Goal: Task Accomplishment & Management: Use online tool/utility

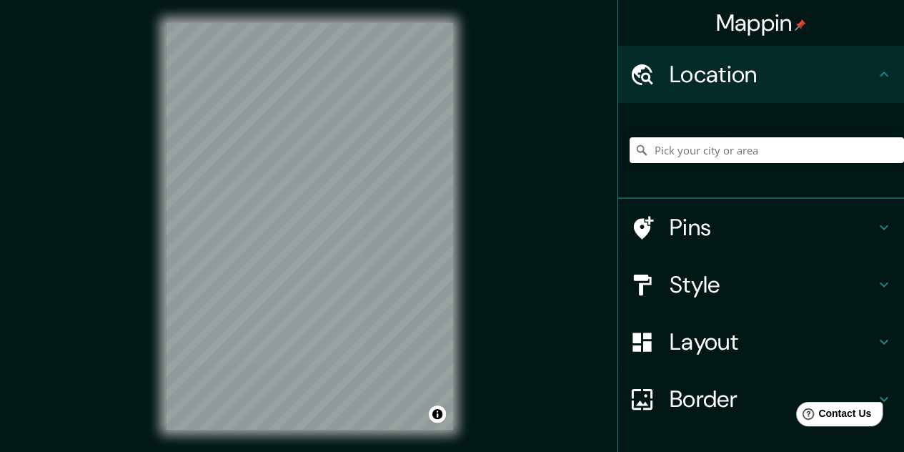
click at [759, 149] on input "Pick your city or area" at bounding box center [767, 150] width 275 height 26
paste input "[STREET_ADDRESS]"
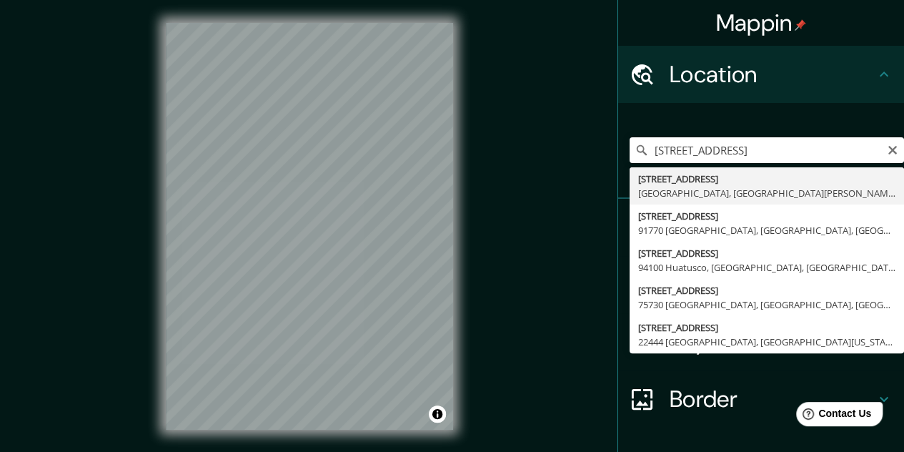
type input "[STREET_ADDRESS][PERSON_NAME]"
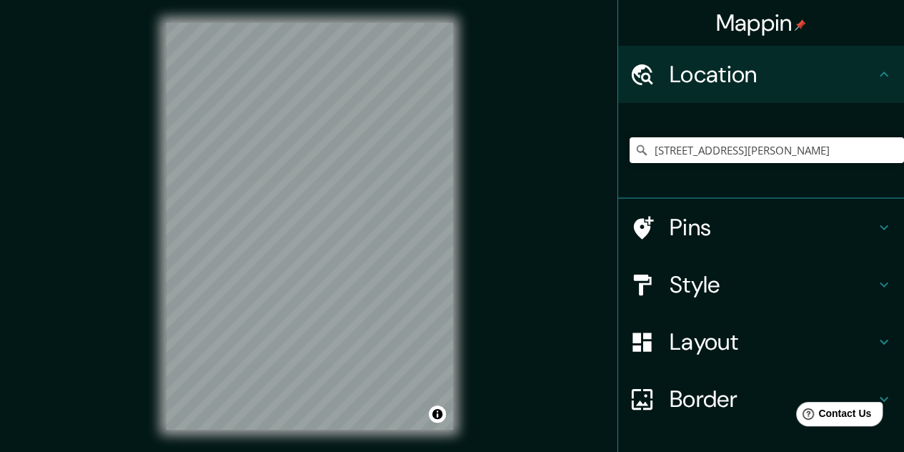
click at [709, 285] on h4 "Style" at bounding box center [773, 284] width 206 height 29
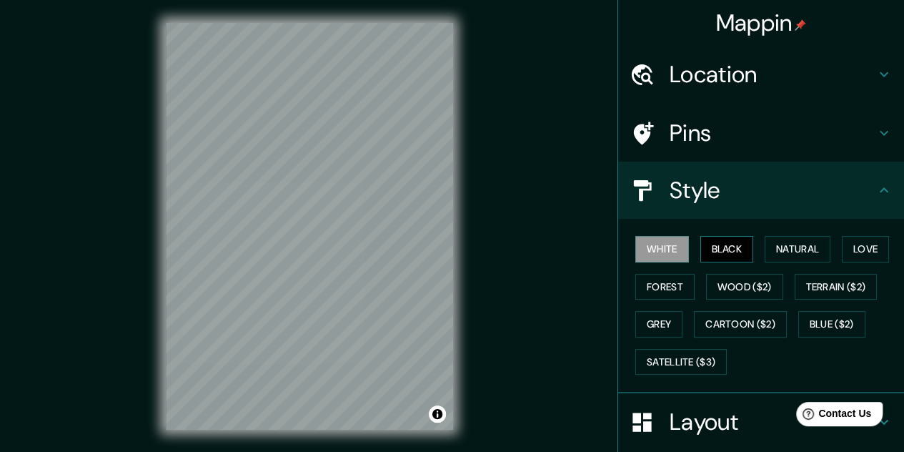
click at [718, 247] on button "Black" at bounding box center [728, 249] width 54 height 26
click at [771, 252] on button "Natural" at bounding box center [798, 249] width 66 height 26
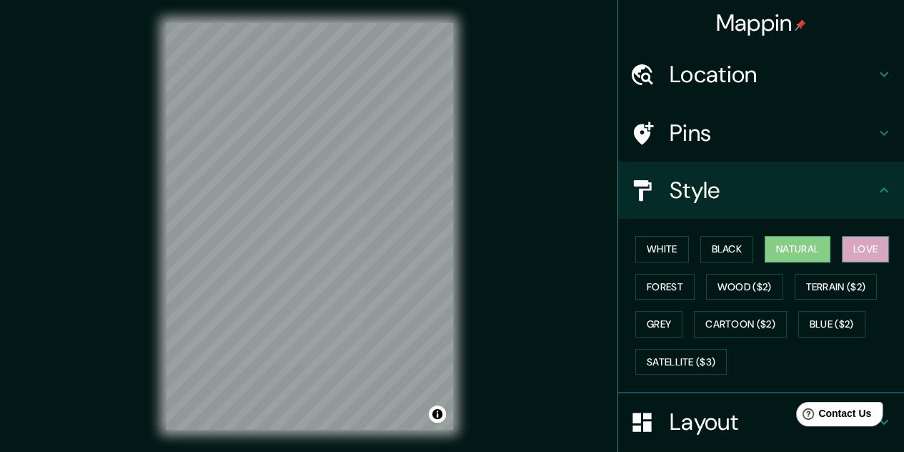
click at [847, 248] on button "Love" at bounding box center [865, 249] width 47 height 26
click at [798, 253] on button "Natural" at bounding box center [798, 249] width 66 height 26
click at [643, 285] on button "Forest" at bounding box center [665, 287] width 59 height 26
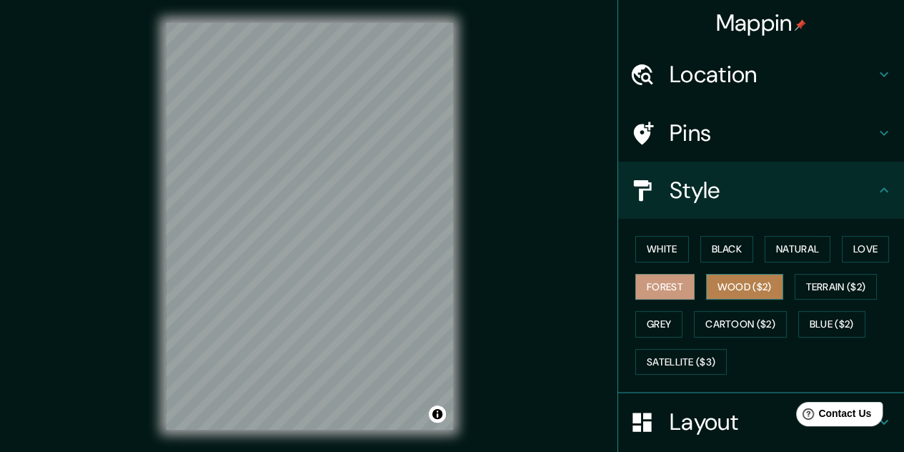
click at [712, 284] on button "Wood ($2)" at bounding box center [744, 287] width 77 height 26
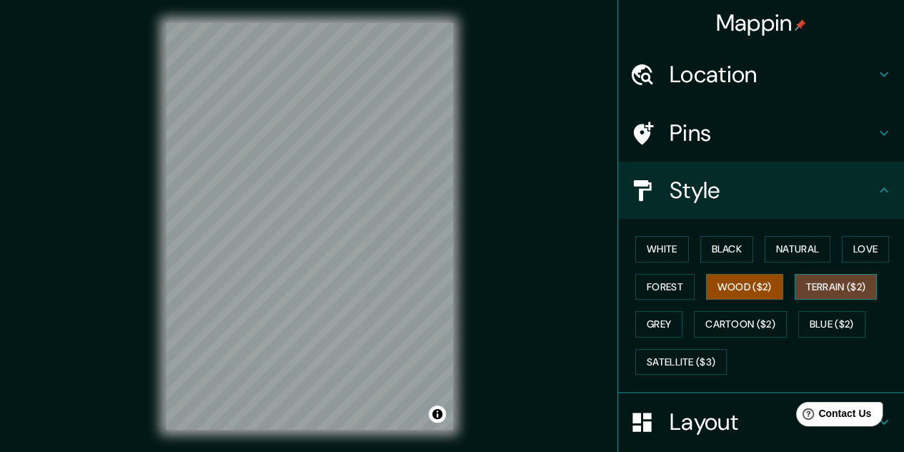
click at [847, 291] on button "Terrain ($2)" at bounding box center [836, 287] width 83 height 26
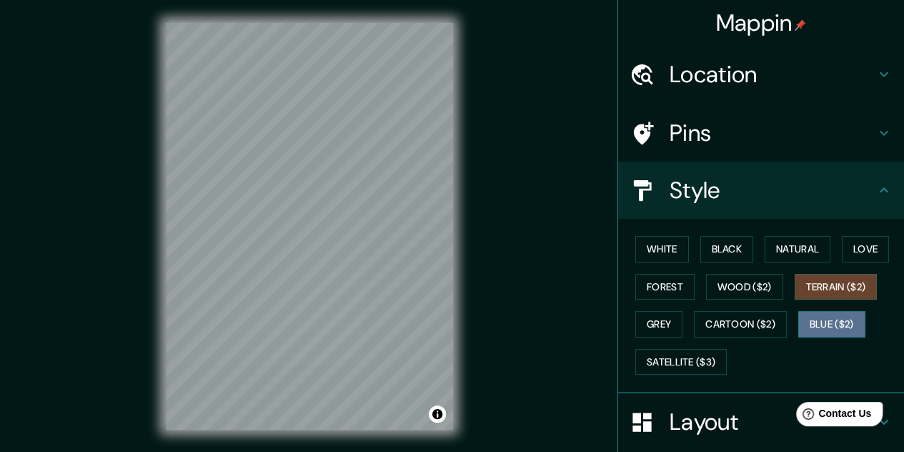
click at [828, 321] on button "Blue ($2)" at bounding box center [832, 324] width 67 height 26
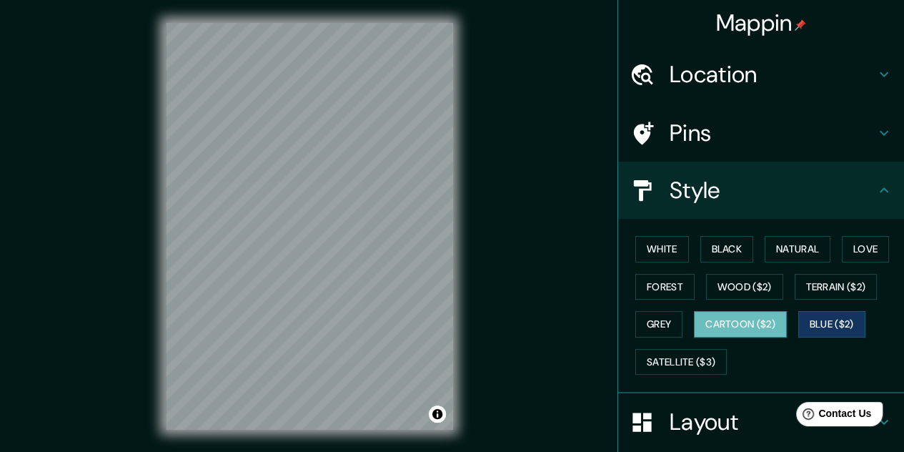
click at [766, 324] on button "Cartoon ($2)" at bounding box center [740, 324] width 93 height 26
click at [671, 352] on button "Satellite ($3)" at bounding box center [682, 362] width 92 height 26
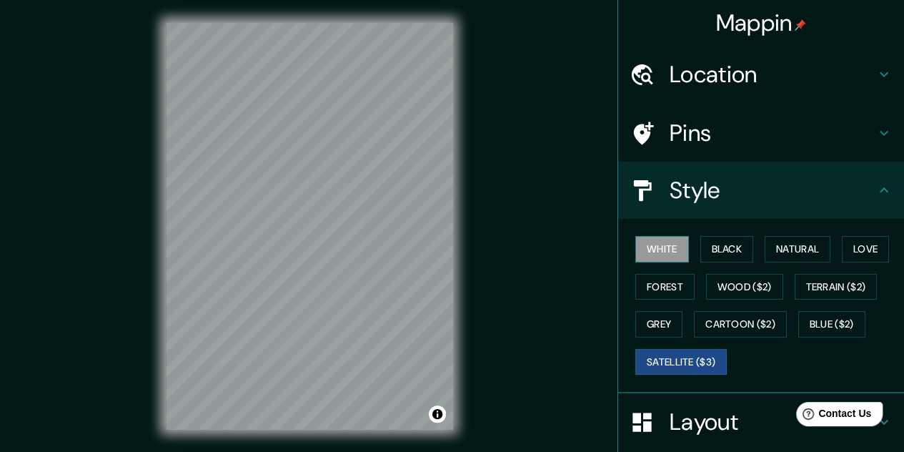
click at [660, 255] on button "White" at bounding box center [663, 249] width 54 height 26
click at [686, 358] on button "Satellite ($3)" at bounding box center [682, 362] width 92 height 26
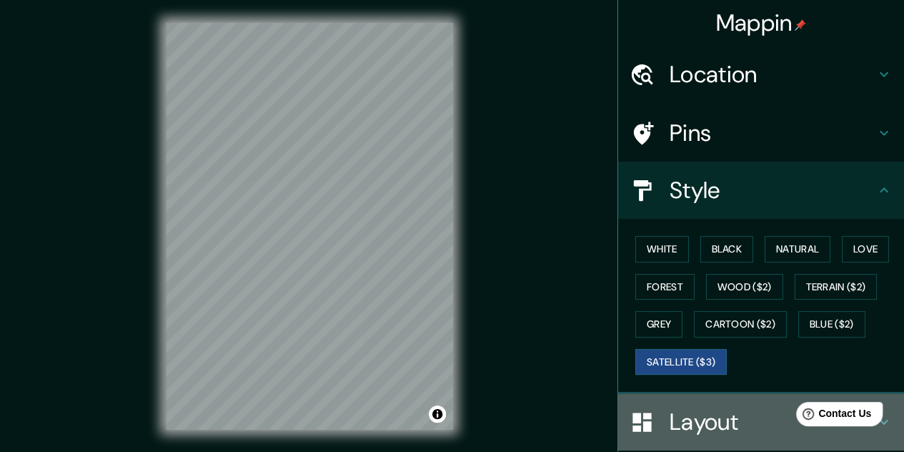
click at [709, 411] on h4 "Layout" at bounding box center [773, 422] width 206 height 29
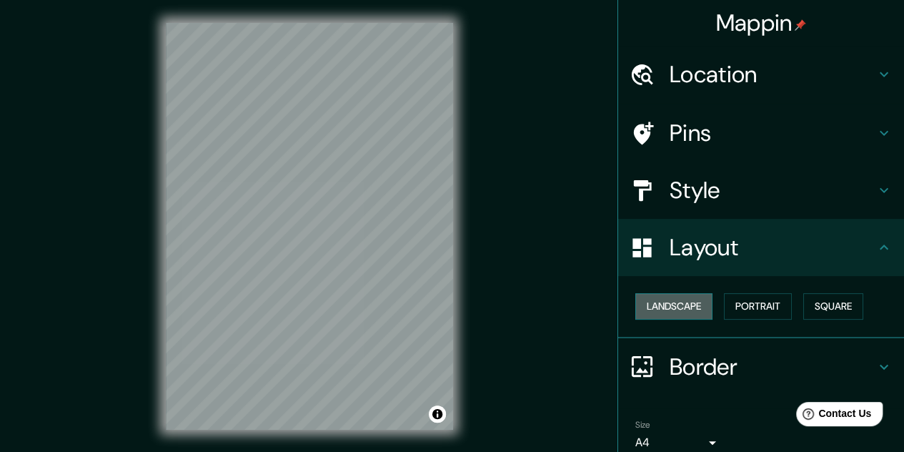
click at [676, 301] on button "Landscape" at bounding box center [674, 306] width 77 height 26
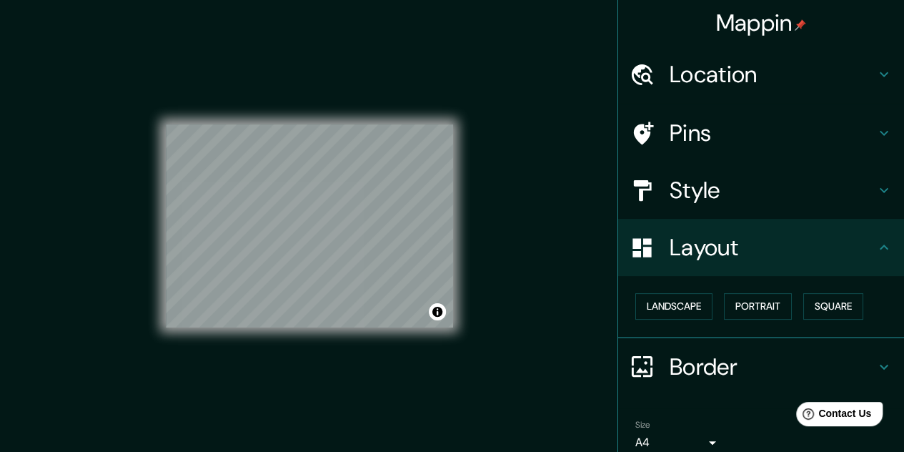
click at [698, 241] on h4 "Layout" at bounding box center [773, 247] width 206 height 29
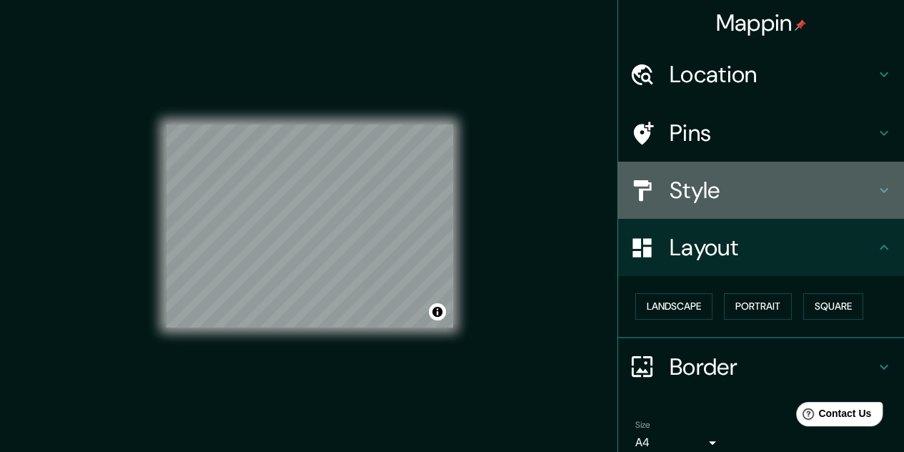
click at [854, 195] on h4 "Style" at bounding box center [773, 190] width 206 height 29
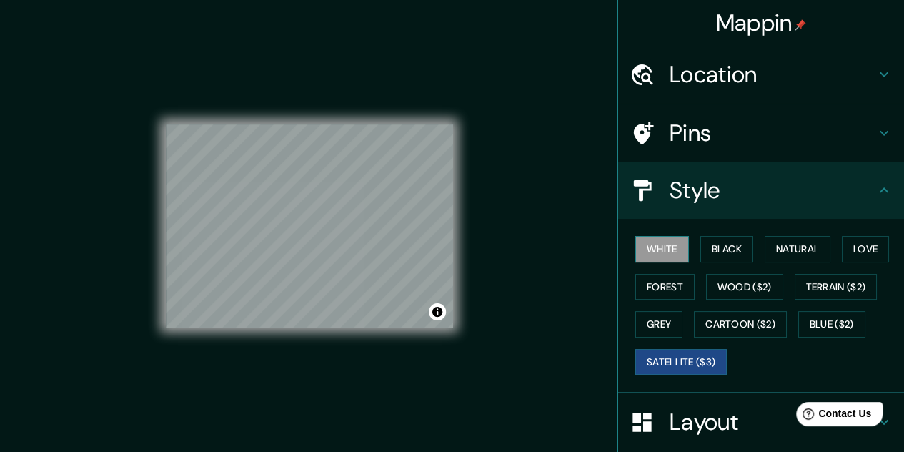
click at [656, 252] on button "White" at bounding box center [663, 249] width 54 height 26
click at [717, 251] on button "Black" at bounding box center [728, 249] width 54 height 26
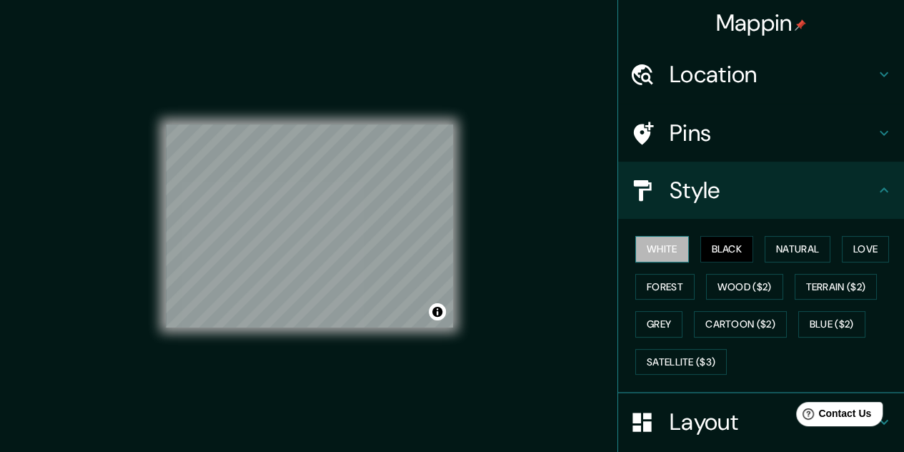
click at [654, 252] on button "White" at bounding box center [663, 249] width 54 height 26
click at [702, 252] on button "Black" at bounding box center [728, 249] width 54 height 26
click at [768, 238] on button "Natural" at bounding box center [798, 249] width 66 height 26
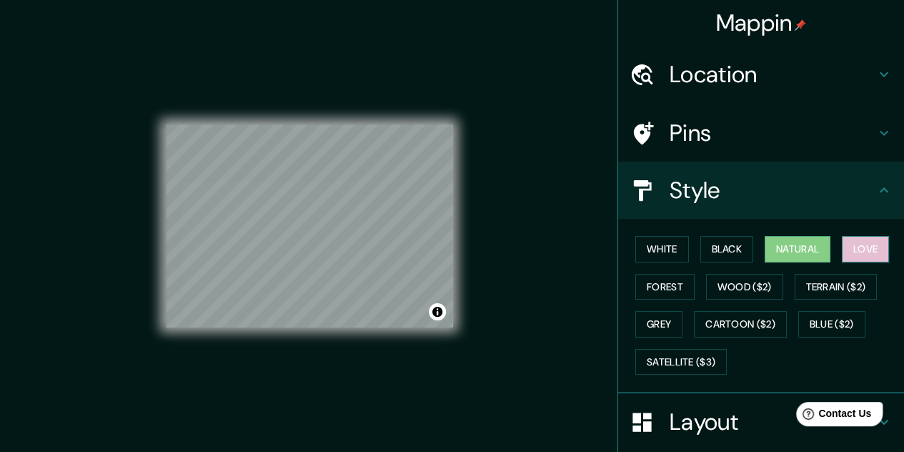
click at [876, 245] on button "Love" at bounding box center [865, 249] width 47 height 26
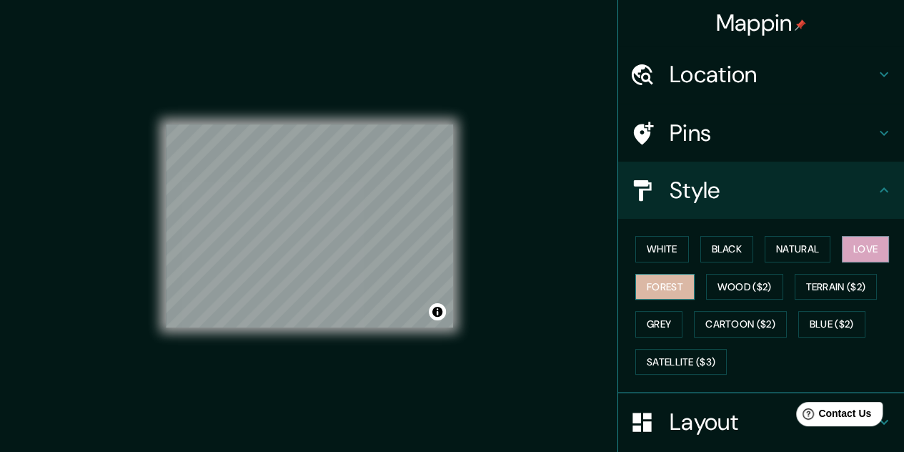
click at [679, 281] on button "Forest" at bounding box center [665, 287] width 59 height 26
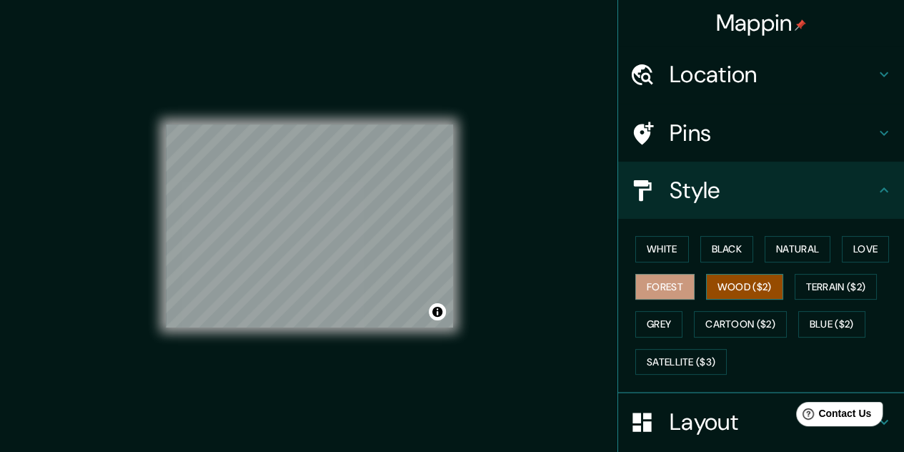
click at [721, 275] on button "Wood ($2)" at bounding box center [744, 287] width 77 height 26
click at [804, 275] on button "Terrain ($2)" at bounding box center [836, 287] width 83 height 26
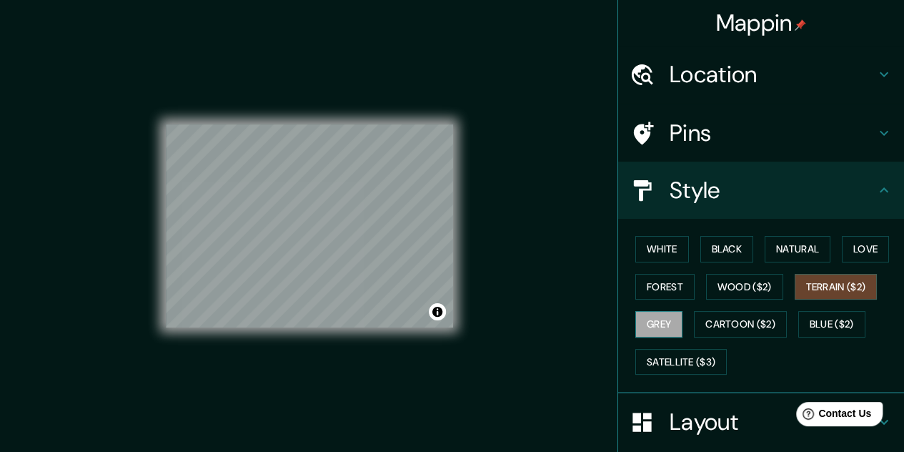
click at [646, 315] on button "Grey" at bounding box center [659, 324] width 47 height 26
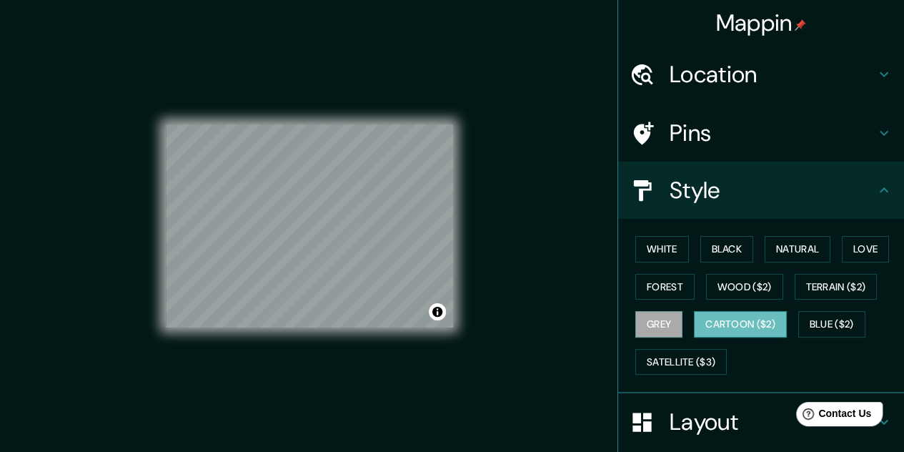
click at [715, 331] on button "Cartoon ($2)" at bounding box center [740, 324] width 93 height 26
click at [812, 325] on button "Blue ($2)" at bounding box center [832, 324] width 67 height 26
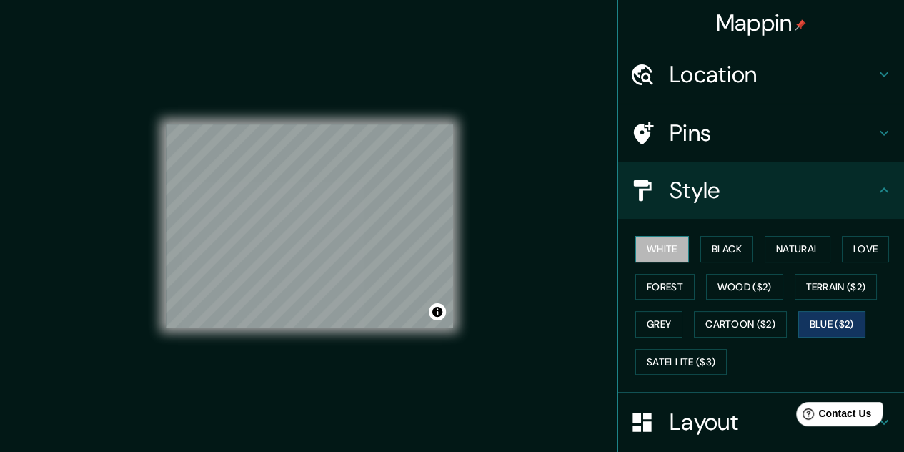
click at [636, 238] on button "White" at bounding box center [663, 249] width 54 height 26
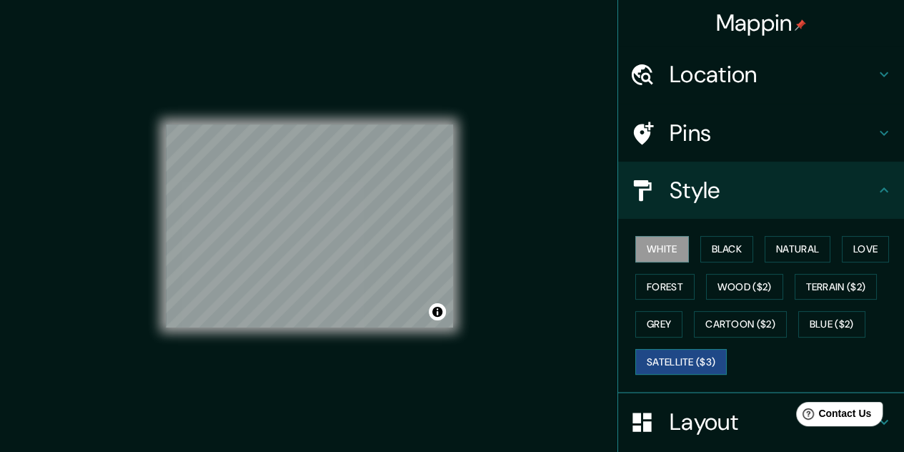
click at [669, 365] on button "Satellite ($3)" at bounding box center [682, 362] width 92 height 26
click at [795, 285] on button "Terrain ($2)" at bounding box center [836, 287] width 83 height 26
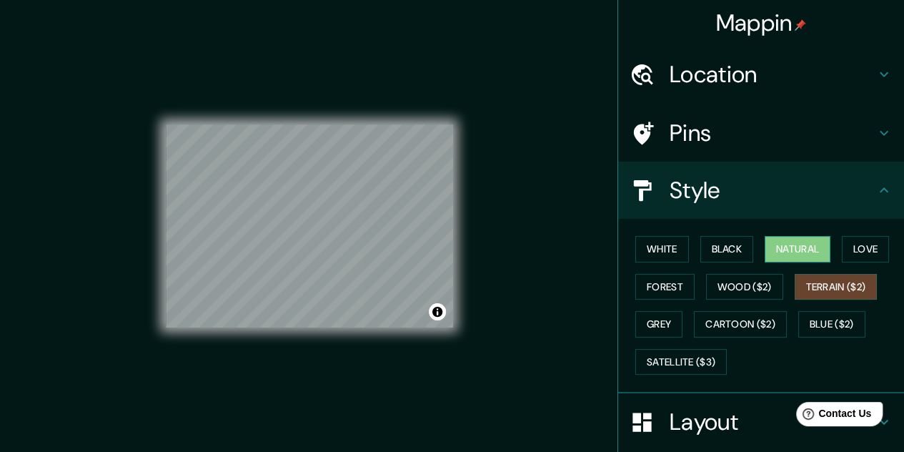
click at [781, 255] on button "Natural" at bounding box center [798, 249] width 66 height 26
click at [850, 237] on button "Love" at bounding box center [865, 249] width 47 height 26
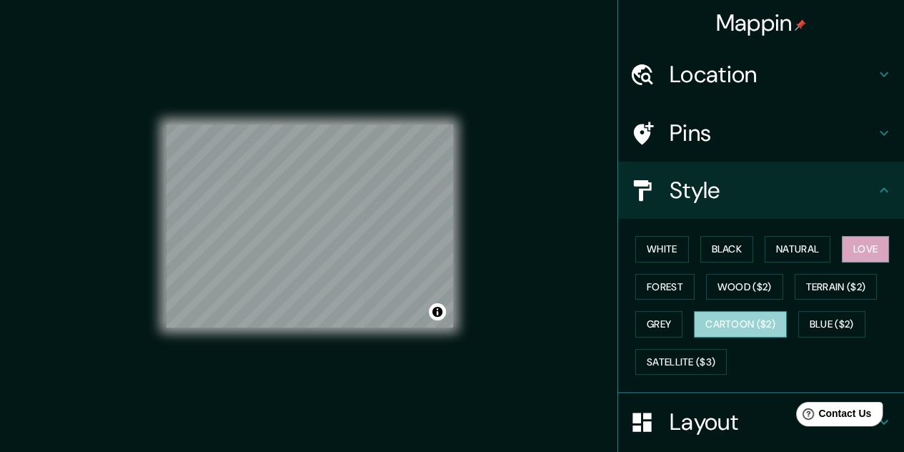
click at [708, 322] on button "Cartoon ($2)" at bounding box center [740, 324] width 93 height 26
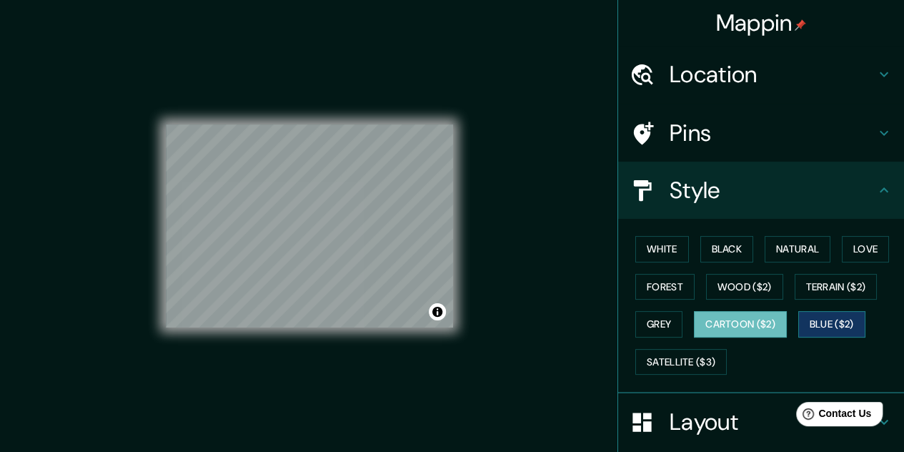
click at [808, 313] on button "Blue ($2)" at bounding box center [832, 324] width 67 height 26
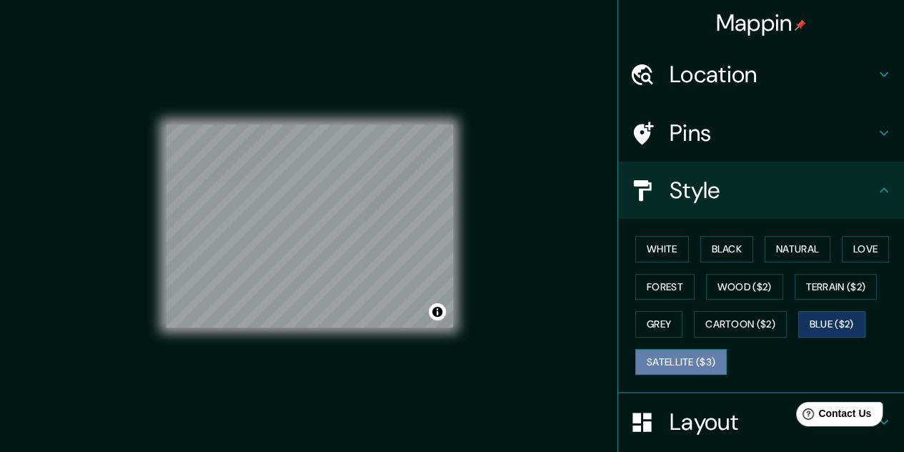
click at [698, 362] on button "Satellite ($3)" at bounding box center [682, 362] width 92 height 26
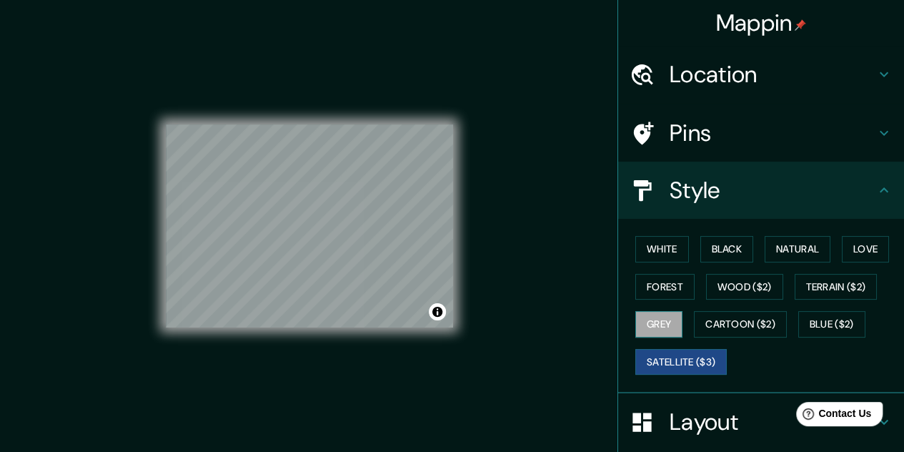
click at [640, 334] on button "Grey" at bounding box center [659, 324] width 47 height 26
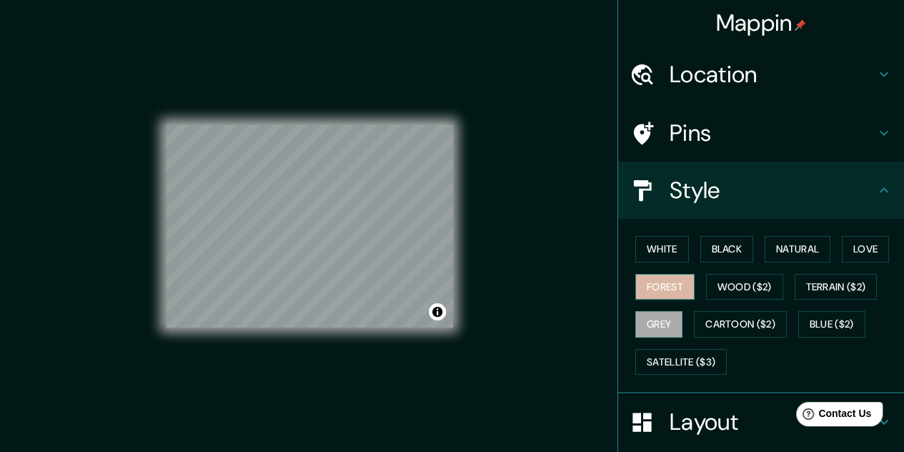
click at [653, 285] on button "Forest" at bounding box center [665, 287] width 59 height 26
click at [662, 315] on button "Grey" at bounding box center [659, 324] width 47 height 26
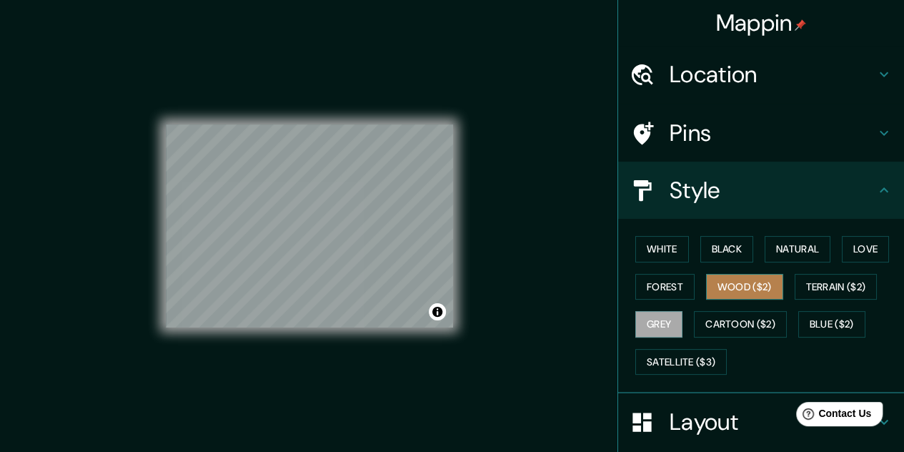
click at [711, 282] on button "Wood ($2)" at bounding box center [744, 287] width 77 height 26
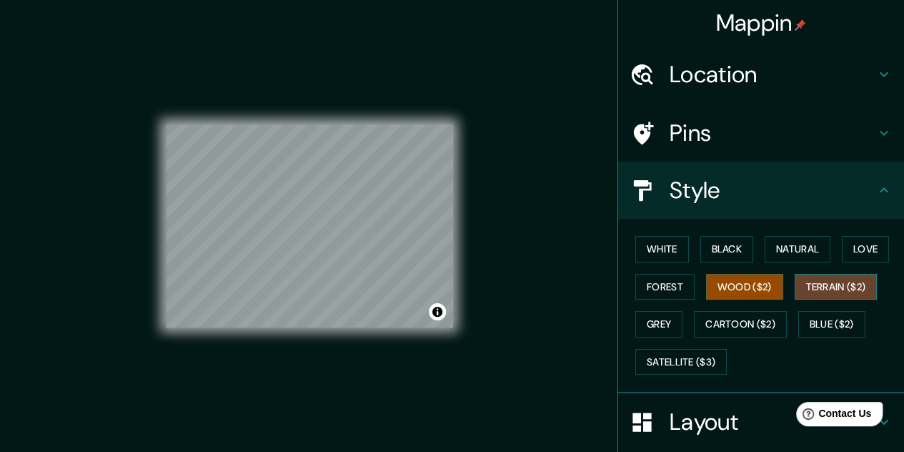
click at [856, 288] on button "Terrain ($2)" at bounding box center [836, 287] width 83 height 26
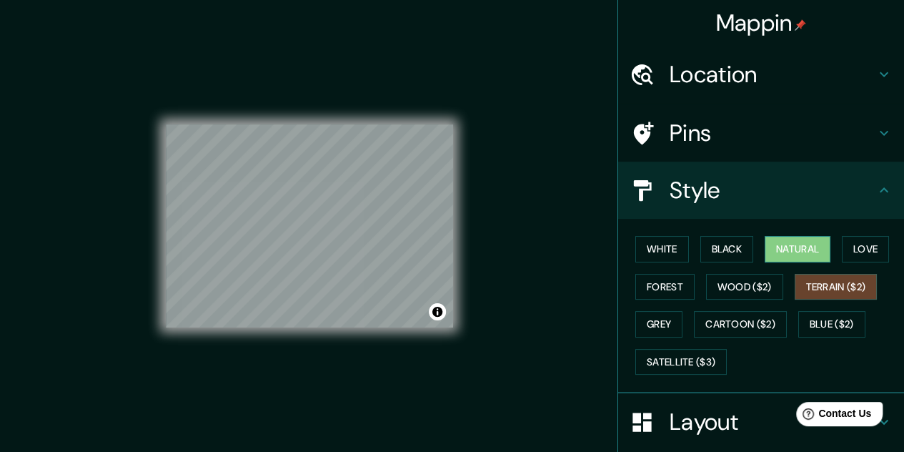
click at [796, 251] on button "Natural" at bounding box center [798, 249] width 66 height 26
click at [711, 241] on button "Black" at bounding box center [728, 249] width 54 height 26
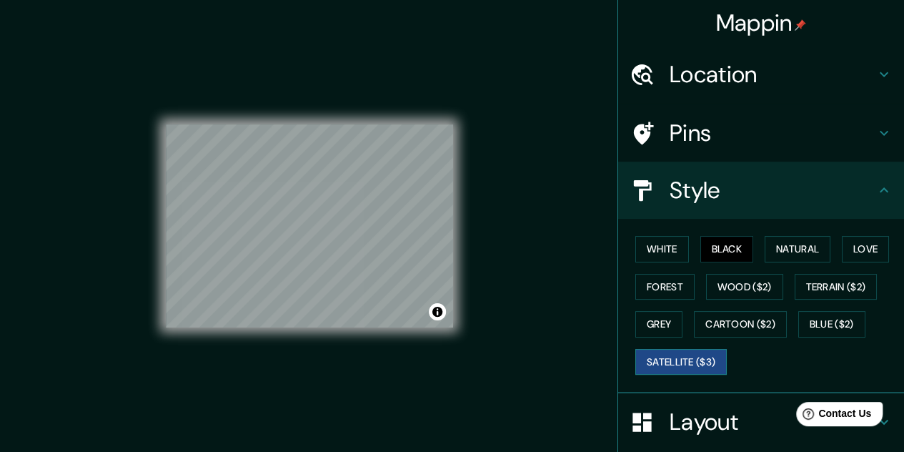
click at [663, 350] on button "Satellite ($3)" at bounding box center [682, 362] width 92 height 26
click at [765, 249] on button "Natural" at bounding box center [798, 249] width 66 height 26
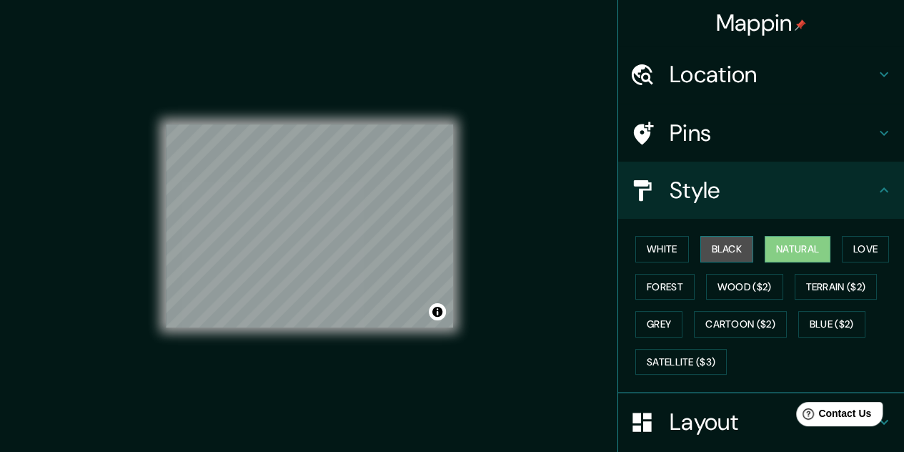
click at [725, 253] on button "Black" at bounding box center [728, 249] width 54 height 26
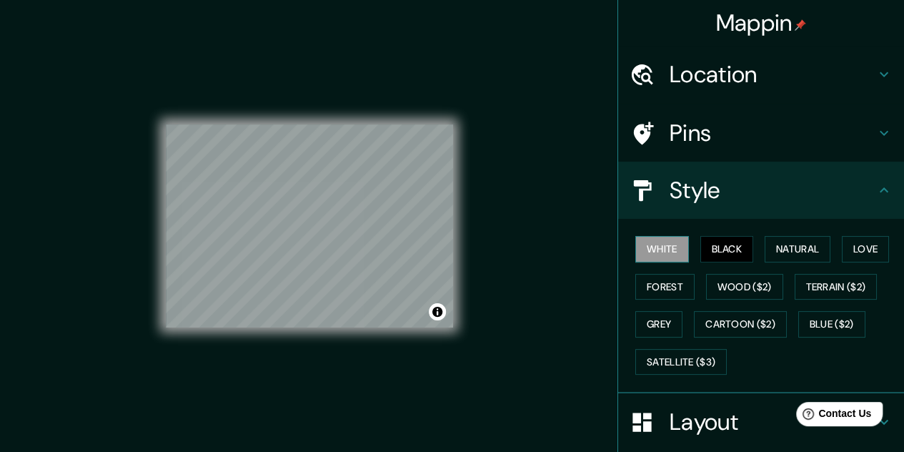
click at [674, 251] on button "White" at bounding box center [663, 249] width 54 height 26
click at [739, 247] on button "Black" at bounding box center [728, 249] width 54 height 26
click at [771, 243] on button "Natural" at bounding box center [798, 249] width 66 height 26
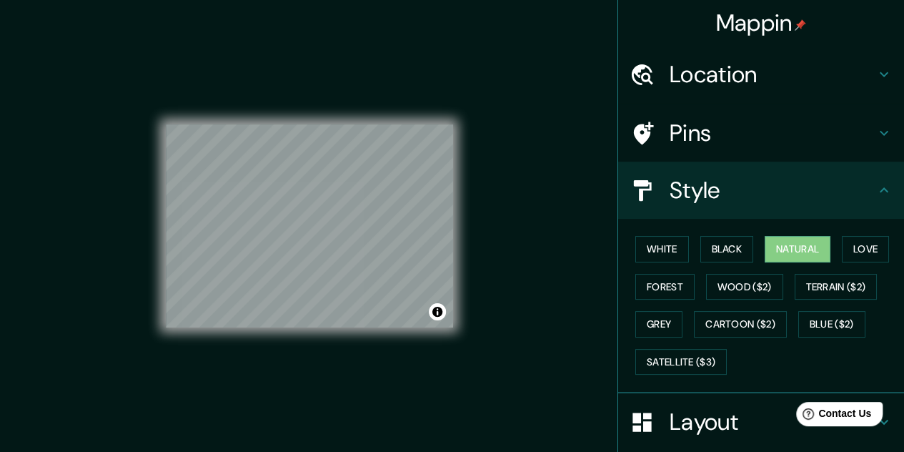
click at [855, 232] on div "White Black Natural Love Forest Wood ($2) Terrain ($2) Grey Cartoon ($2) Blue (…" at bounding box center [767, 305] width 275 height 150
click at [845, 255] on button "Love" at bounding box center [865, 249] width 47 height 26
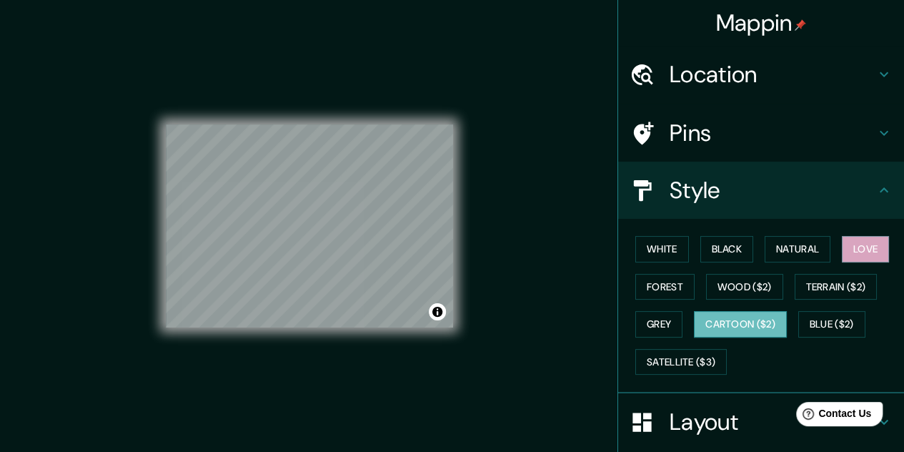
click at [744, 326] on button "Cartoon ($2)" at bounding box center [740, 324] width 93 height 26
click at [664, 330] on button "Grey" at bounding box center [659, 324] width 47 height 26
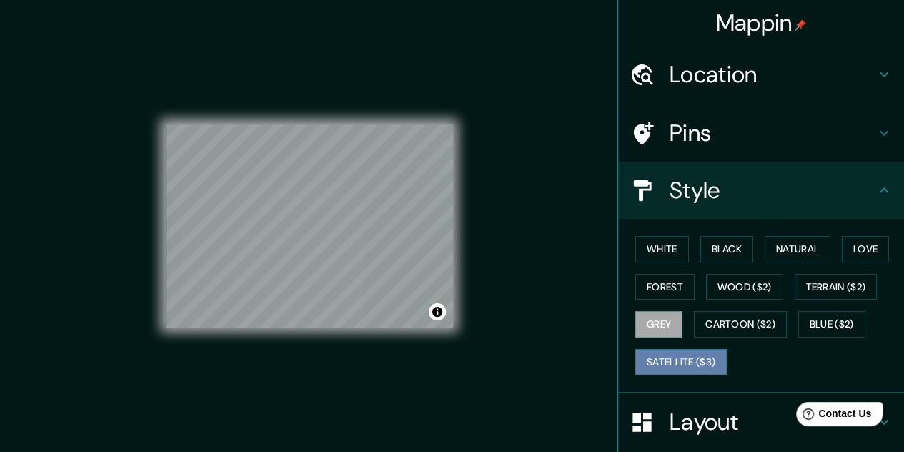
click at [671, 350] on button "Satellite ($3)" at bounding box center [682, 362] width 92 height 26
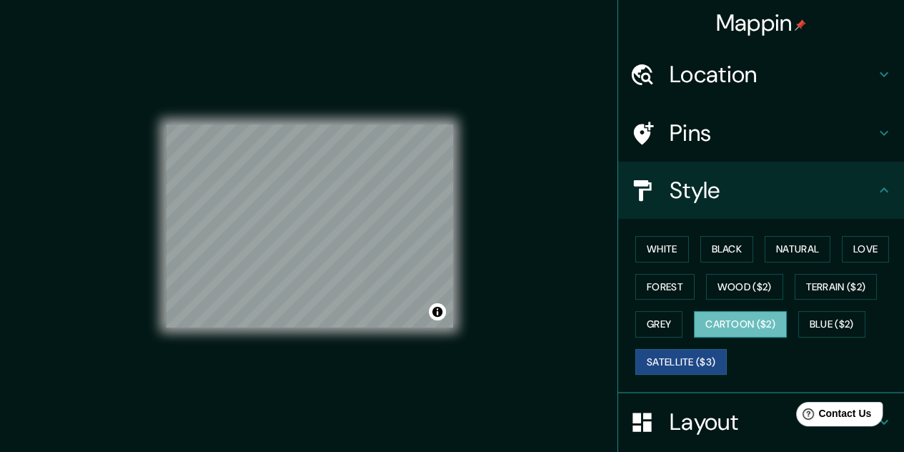
click at [698, 311] on button "Cartoon ($2)" at bounding box center [740, 324] width 93 height 26
click at [677, 353] on button "Satellite ($3)" at bounding box center [682, 362] width 92 height 26
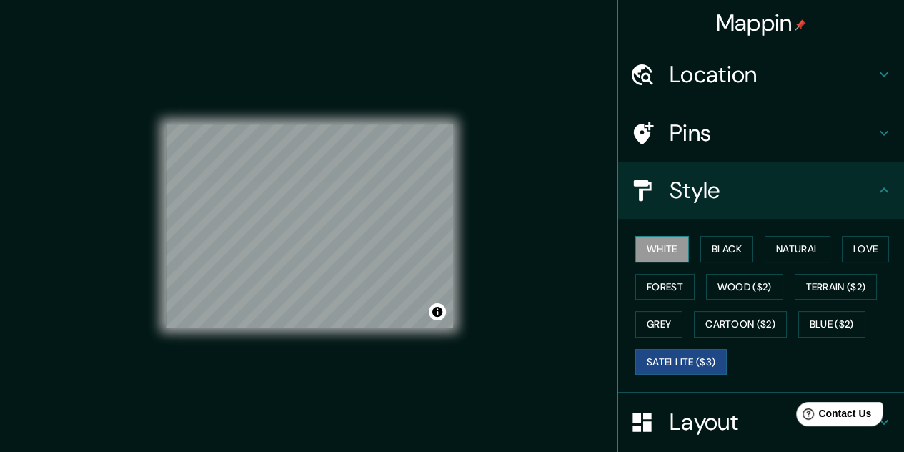
click at [646, 250] on button "White" at bounding box center [663, 249] width 54 height 26
